Goal: Find specific page/section: Find specific page/section

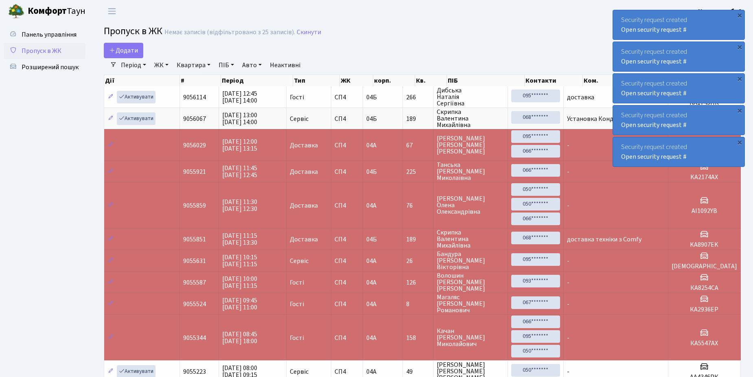
select select "25"
click at [202, 63] on link "Квартира" at bounding box center [193, 65] width 40 height 14
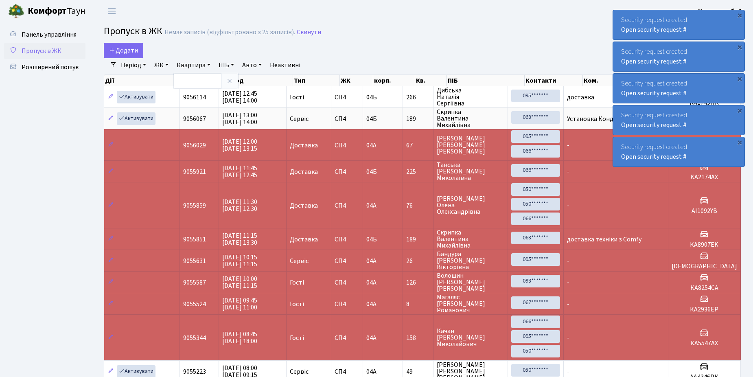
click at [202, 63] on link "Квартира" at bounding box center [193, 65] width 40 height 14
click at [209, 63] on link "Квартира" at bounding box center [193, 65] width 40 height 14
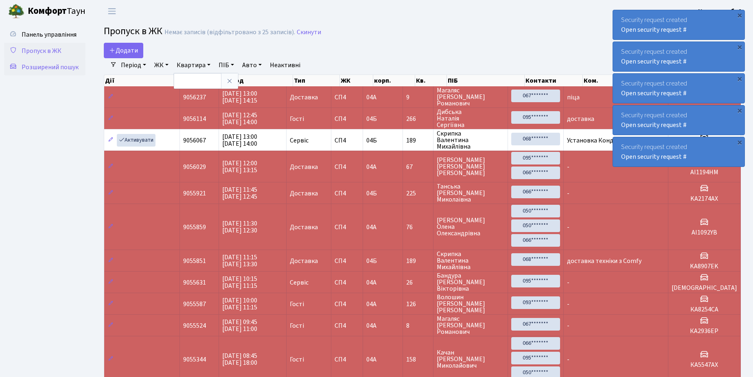
click at [62, 65] on span "Розширений пошук" at bounding box center [50, 67] width 57 height 9
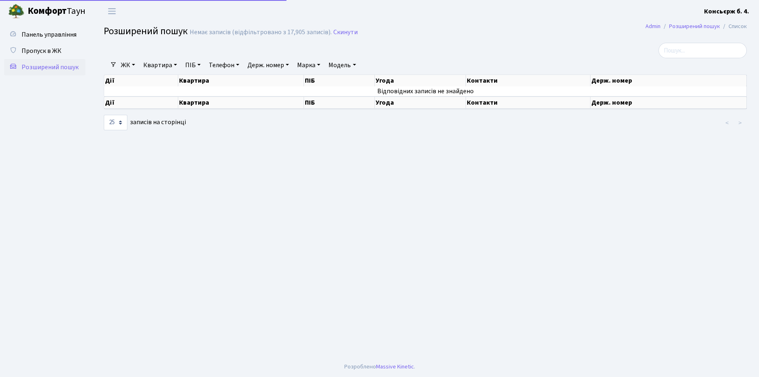
select select "25"
click at [45, 49] on span "Пропуск в ЖК" at bounding box center [42, 50] width 40 height 9
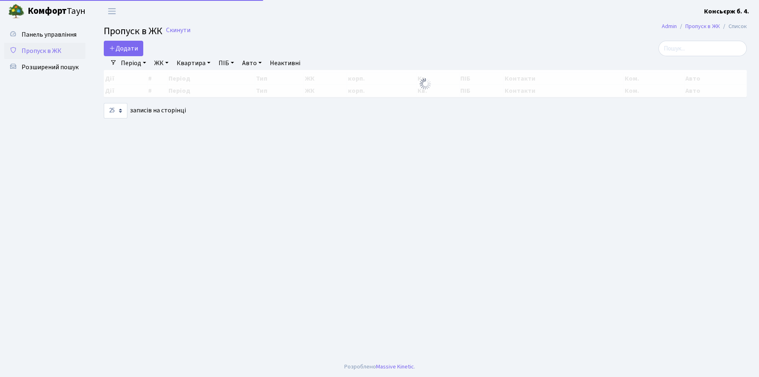
select select "25"
